Goal: Task Accomplishment & Management: Manage account settings

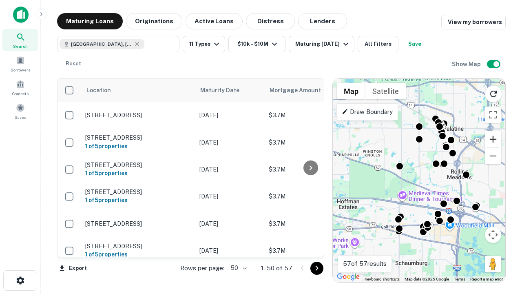
click at [493, 139] on button "Zoom in" at bounding box center [493, 139] width 16 height 16
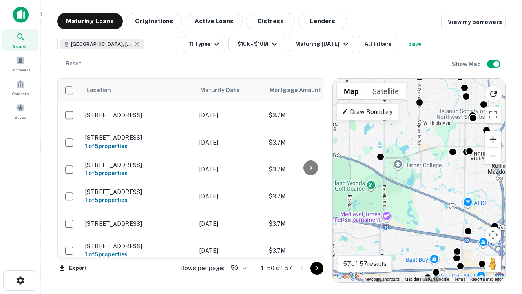
click at [493, 139] on button "Zoom in" at bounding box center [493, 139] width 16 height 16
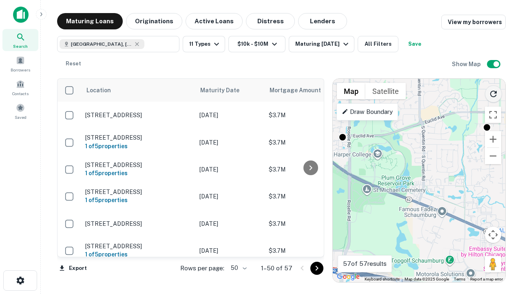
click at [494, 92] on icon "Reload search area" at bounding box center [494, 94] width 10 height 10
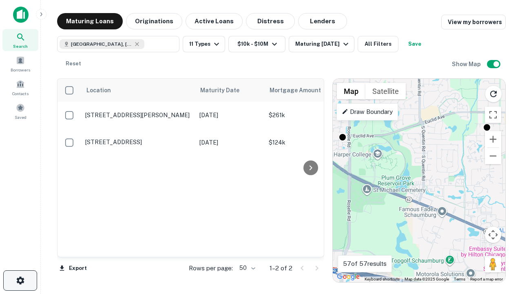
click at [20, 280] on icon "button" at bounding box center [21, 280] width 10 height 10
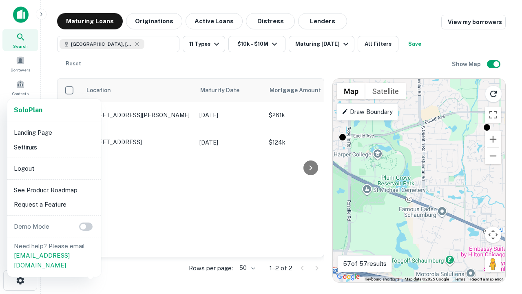
click at [54, 168] on li "Logout" at bounding box center [54, 168] width 87 height 15
